Goal: Information Seeking & Learning: Compare options

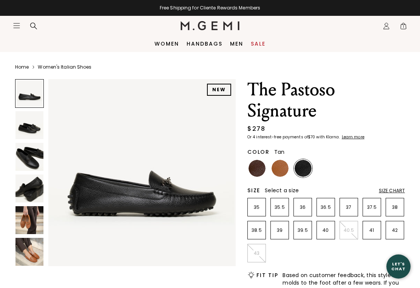
click at [277, 165] on img at bounding box center [279, 168] width 17 height 17
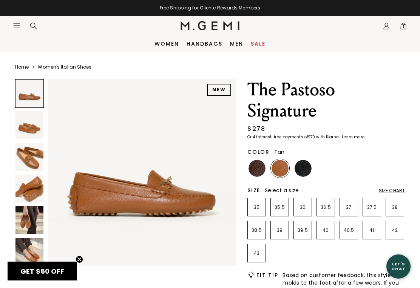
click at [24, 160] on img at bounding box center [29, 157] width 28 height 28
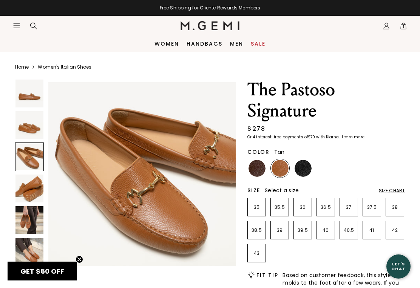
scroll to position [389, 0]
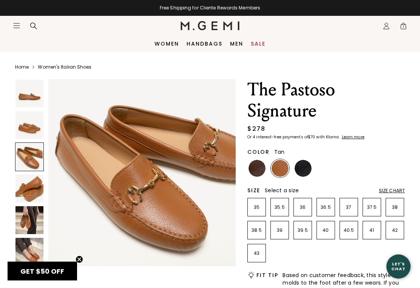
click at [253, 169] on img at bounding box center [256, 168] width 17 height 17
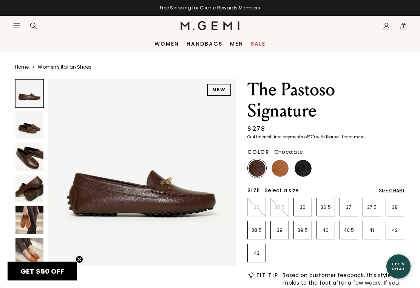
click at [32, 163] on img at bounding box center [29, 157] width 28 height 28
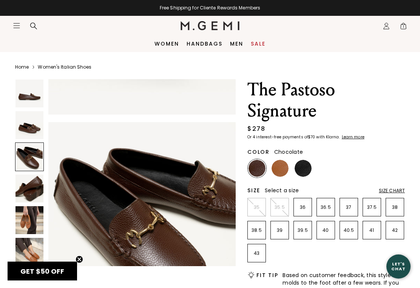
scroll to position [389, 0]
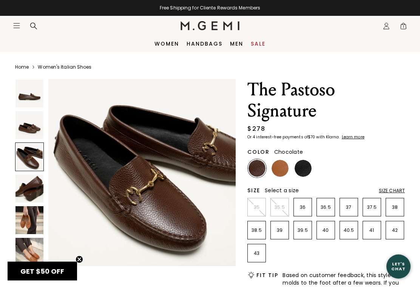
click at [301, 169] on img at bounding box center [302, 168] width 17 height 17
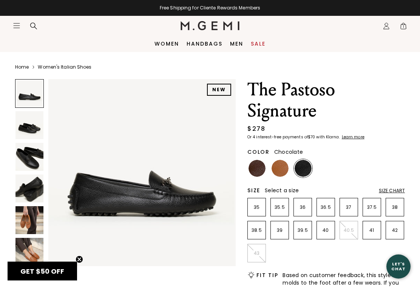
click at [256, 171] on img at bounding box center [256, 168] width 17 height 17
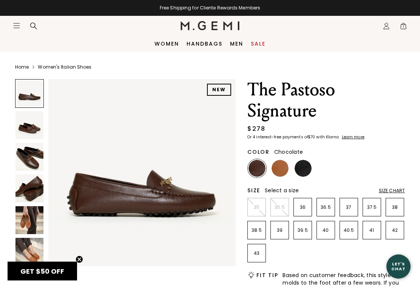
click at [20, 217] on img at bounding box center [29, 220] width 28 height 28
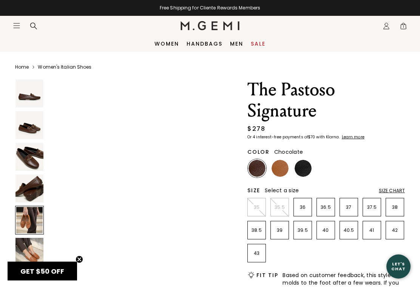
scroll to position [779, 0]
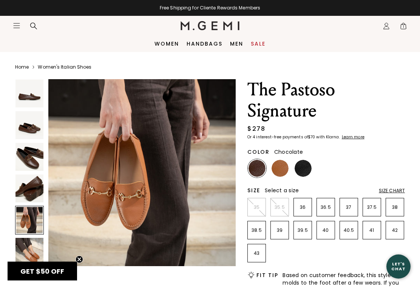
click at [25, 248] on img at bounding box center [29, 252] width 28 height 28
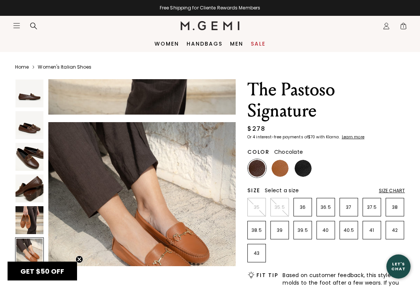
scroll to position [974, 0]
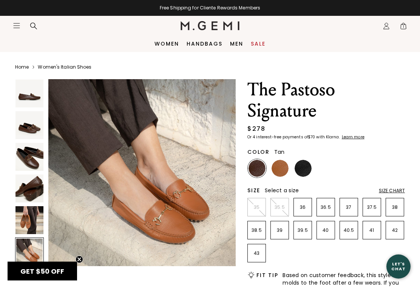
click at [277, 172] on img at bounding box center [279, 168] width 17 height 17
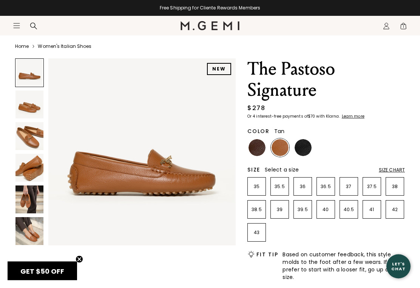
click at [27, 229] on img at bounding box center [29, 232] width 28 height 28
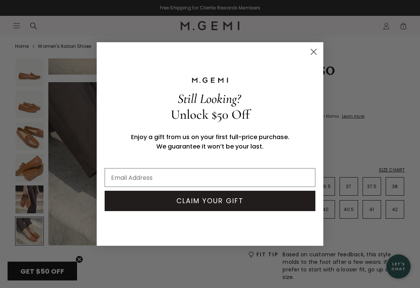
scroll to position [947, 0]
click at [309, 52] on icon "Close dialog" at bounding box center [313, 51] width 13 height 13
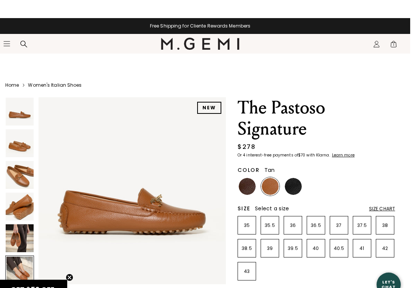
scroll to position [40, 0]
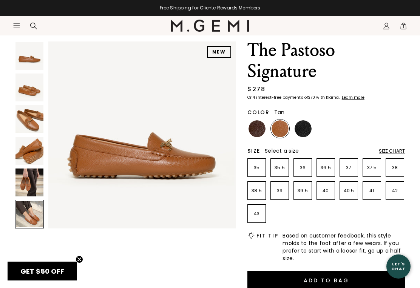
click at [20, 151] on img at bounding box center [29, 151] width 28 height 28
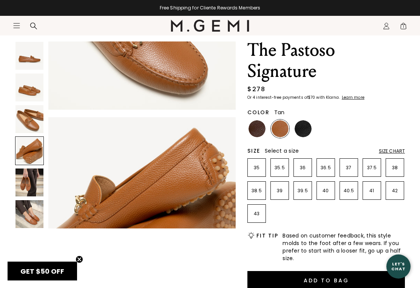
scroll to position [584, 0]
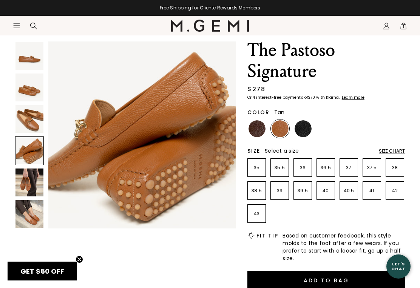
click at [26, 123] on img at bounding box center [29, 119] width 28 height 28
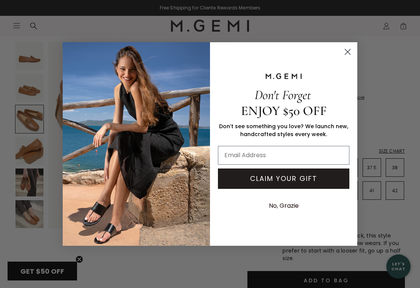
scroll to position [39, 0]
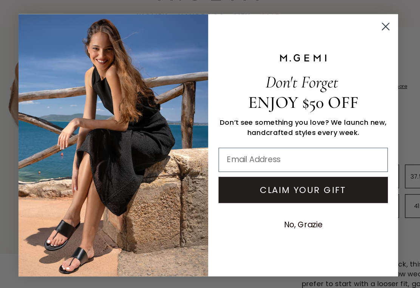
click at [341, 46] on circle "Close dialog" at bounding box center [347, 52] width 12 height 12
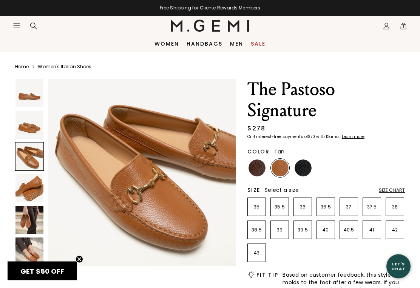
scroll to position [0, 0]
